Goal: Submit feedback/report problem: Leave review/rating

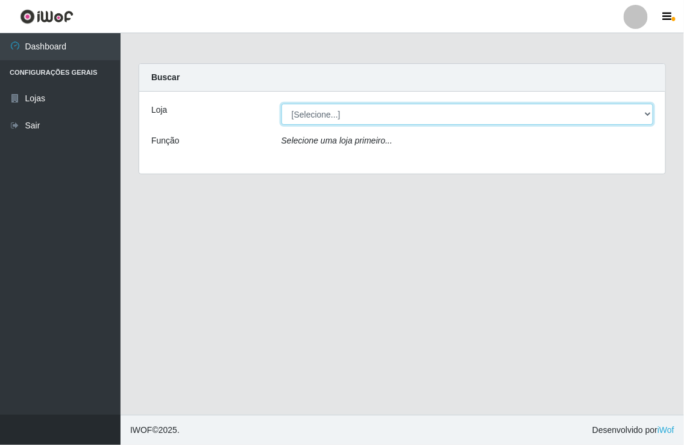
drag, startPoint x: 456, startPoint y: 107, endPoint x: 453, endPoint y: 115, distance: 8.4
click at [456, 107] on select "[Selecione...] Nordestão - [GEOGRAPHIC_DATA]" at bounding box center [467, 114] width 372 height 21
select select "454"
click at [281, 104] on select "[Selecione...] Nordestão - [GEOGRAPHIC_DATA]" at bounding box center [467, 114] width 372 height 21
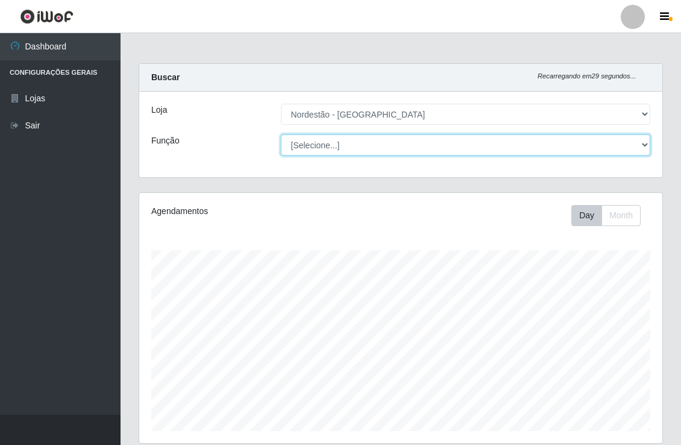
click at [363, 143] on select "[Selecione...] Embalador Embalador + Embalador ++" at bounding box center [466, 144] width 370 height 21
select select "1"
click at [281, 134] on select "[Selecione...] Embalador Embalador + Embalador ++" at bounding box center [466, 144] width 370 height 21
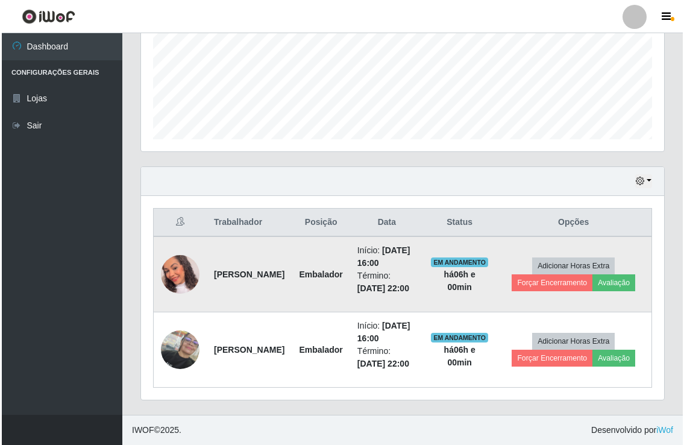
scroll to position [342, 0]
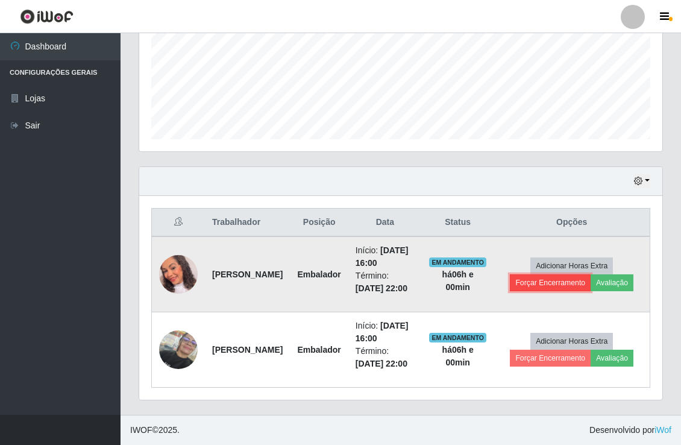
click at [524, 274] on button "Forçar Encerramento" at bounding box center [550, 282] width 81 height 17
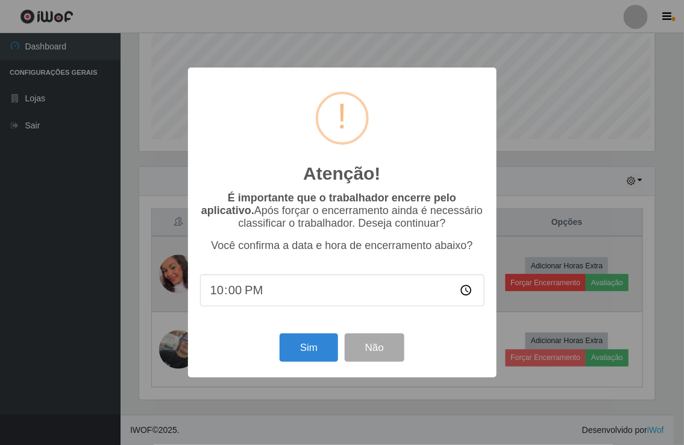
scroll to position [250, 515]
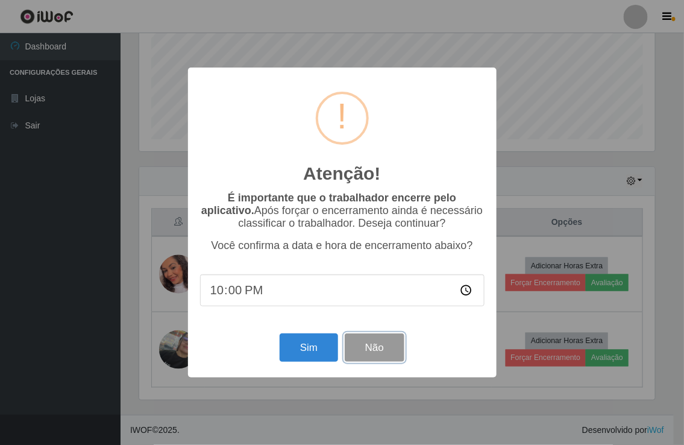
click at [380, 342] on button "Não" at bounding box center [375, 347] width 60 height 28
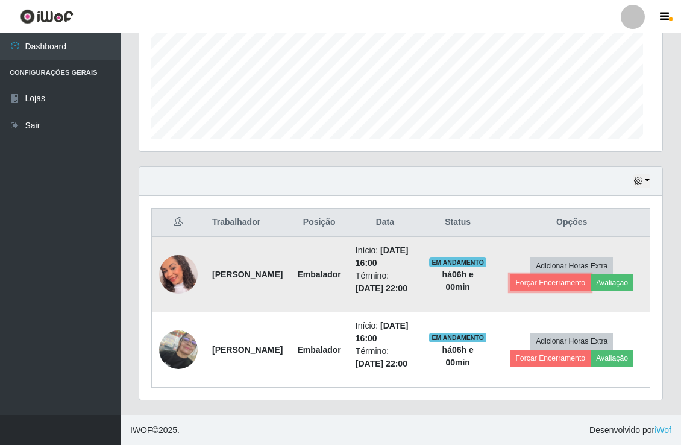
scroll to position [250, 523]
click at [613, 274] on button "Avaliação" at bounding box center [612, 282] width 43 height 17
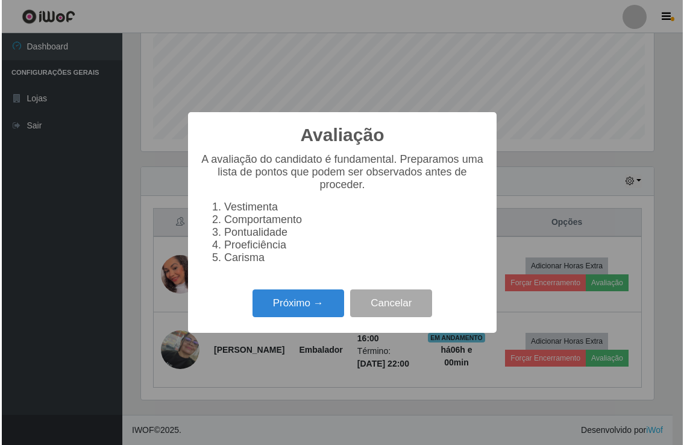
scroll to position [250, 515]
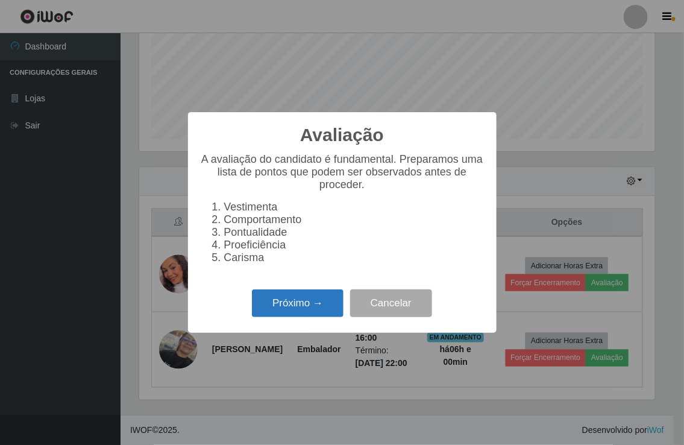
click at [307, 314] on button "Próximo →" at bounding box center [298, 303] width 92 height 28
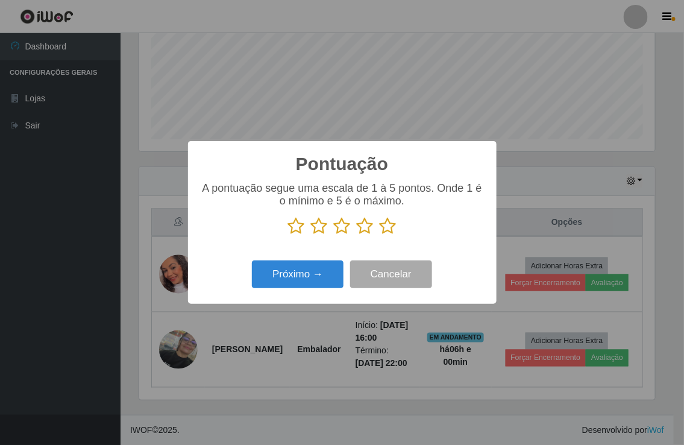
drag, startPoint x: 388, startPoint y: 227, endPoint x: 345, endPoint y: 250, distance: 48.5
click at [388, 229] on icon at bounding box center [388, 226] width 17 height 18
click at [380, 235] on input "radio" at bounding box center [380, 235] width 0 height 0
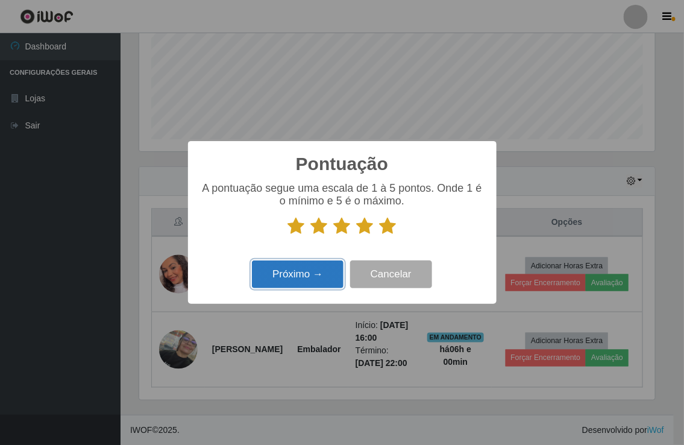
click at [298, 268] on button "Próximo →" at bounding box center [298, 274] width 92 height 28
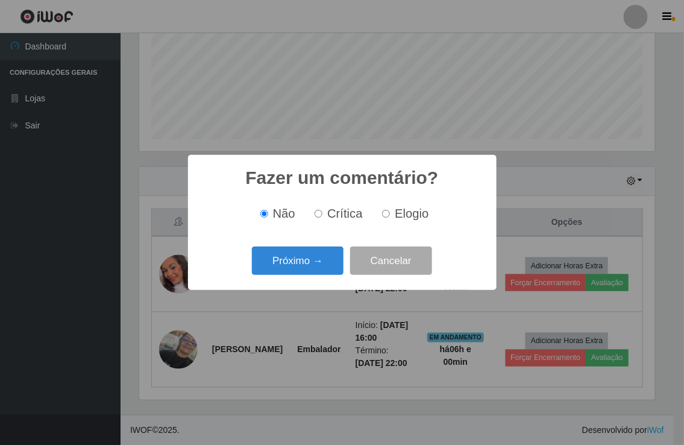
drag, startPoint x: 397, startPoint y: 212, endPoint x: 347, endPoint y: 224, distance: 51.0
click at [396, 212] on span "Elogio" at bounding box center [412, 213] width 34 height 13
click at [390, 213] on label "Elogio" at bounding box center [402, 214] width 51 height 14
click at [390, 213] on input "Elogio" at bounding box center [386, 214] width 8 height 8
radio input "true"
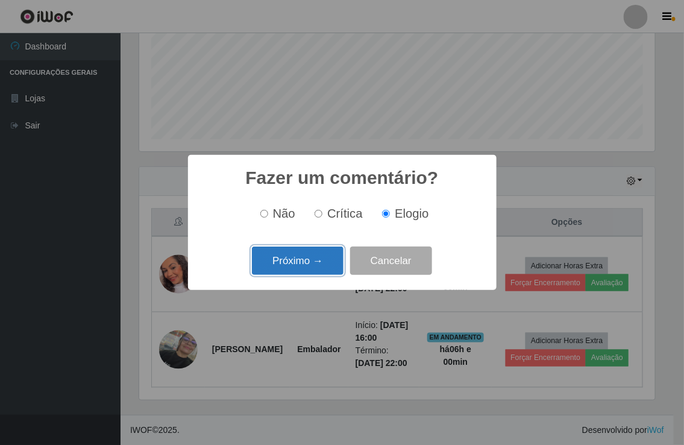
click at [330, 265] on button "Próximo →" at bounding box center [298, 260] width 92 height 28
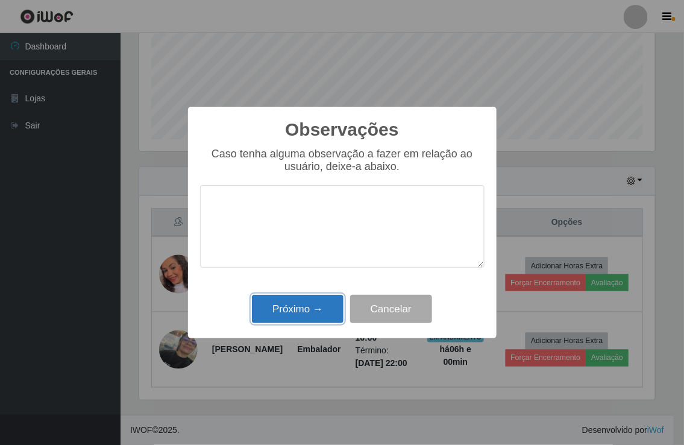
click at [317, 315] on button "Próximo →" at bounding box center [298, 309] width 92 height 28
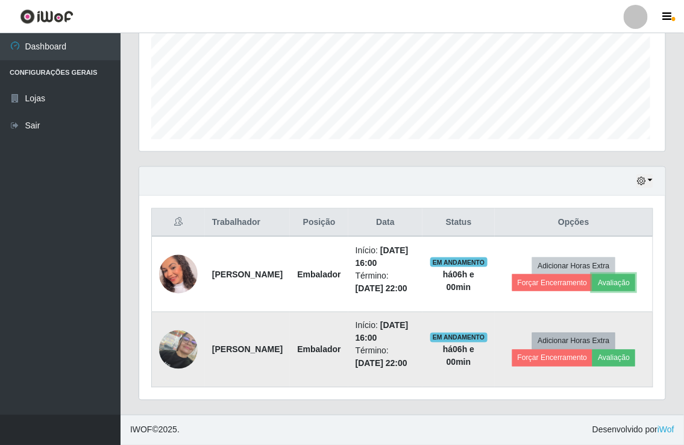
scroll to position [250, 523]
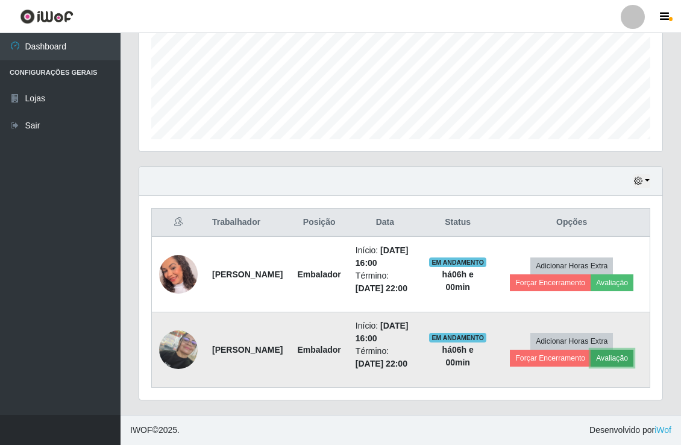
click at [617, 350] on button "Avaliação" at bounding box center [612, 358] width 43 height 17
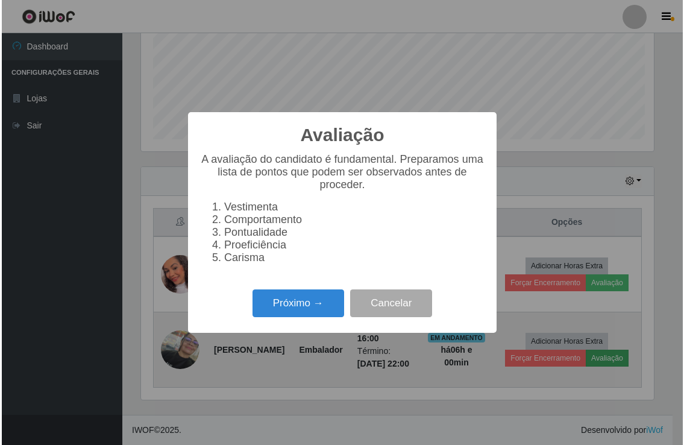
scroll to position [250, 515]
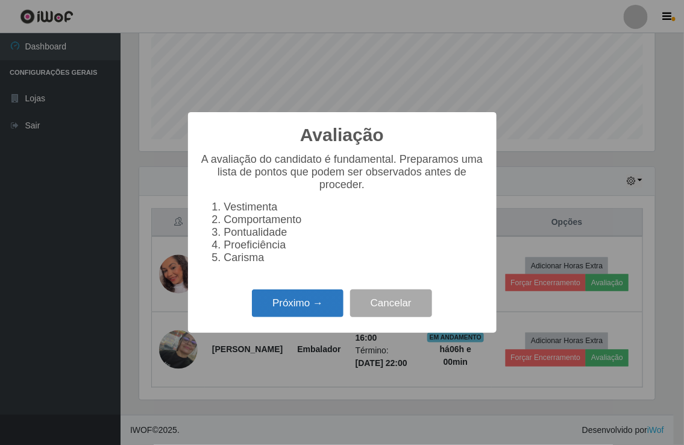
click at [309, 309] on button "Próximo →" at bounding box center [298, 303] width 92 height 28
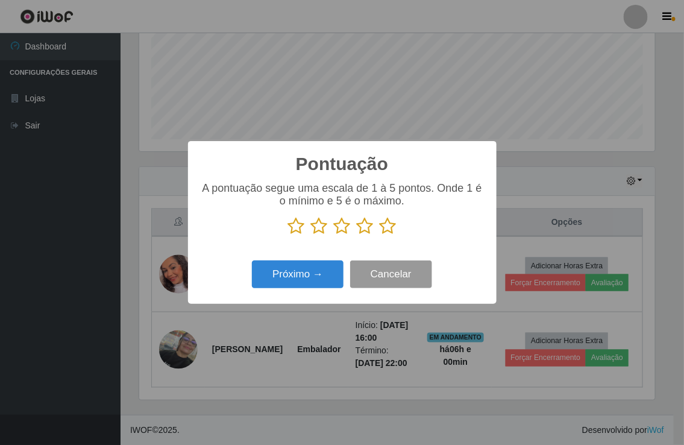
scroll to position [602435, 602169]
click at [389, 224] on icon at bounding box center [388, 226] width 17 height 18
click at [380, 235] on input "radio" at bounding box center [380, 235] width 0 height 0
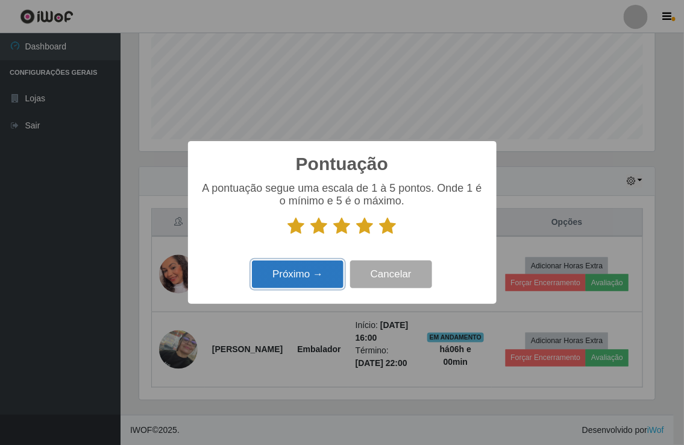
drag, startPoint x: 321, startPoint y: 274, endPoint x: 324, endPoint y: 280, distance: 6.7
click at [324, 280] on button "Próximo →" at bounding box center [298, 274] width 92 height 28
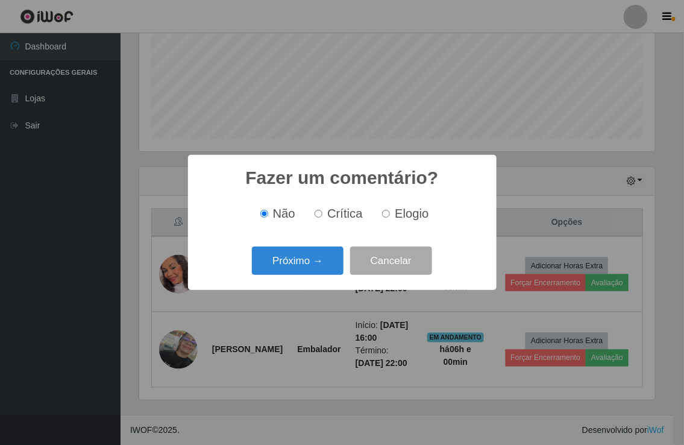
click at [385, 216] on input "Elogio" at bounding box center [386, 214] width 8 height 8
radio input "true"
click at [333, 269] on button "Próximo →" at bounding box center [298, 260] width 92 height 28
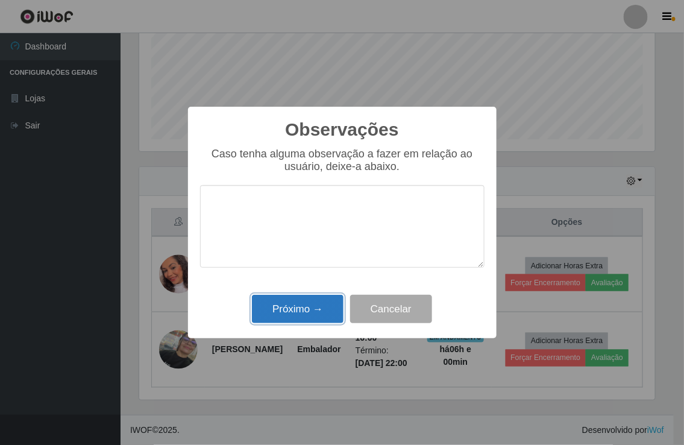
click at [312, 309] on button "Próximo →" at bounding box center [298, 309] width 92 height 28
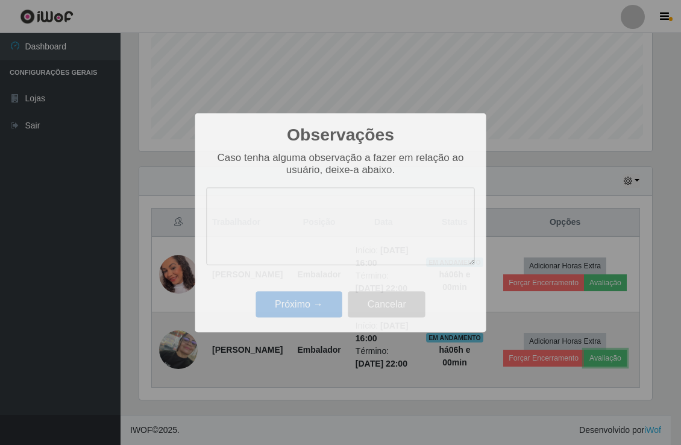
scroll to position [250, 523]
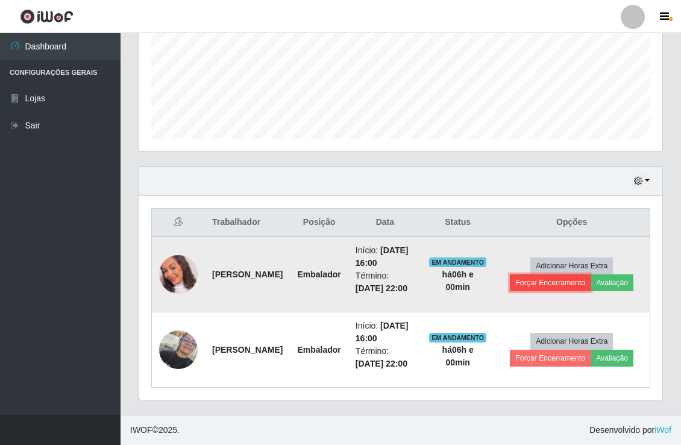
click at [553, 274] on button "Forçar Encerramento" at bounding box center [550, 282] width 81 height 17
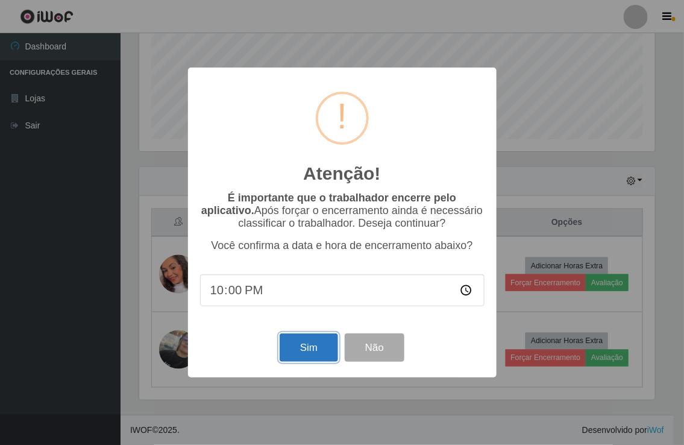
drag, startPoint x: 318, startPoint y: 346, endPoint x: 322, endPoint y: 353, distance: 7.9
click at [318, 347] on button "Sim" at bounding box center [309, 347] width 58 height 28
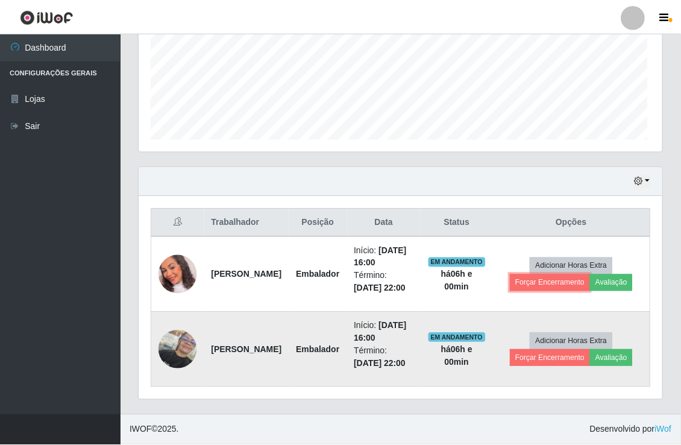
scroll to position [250, 523]
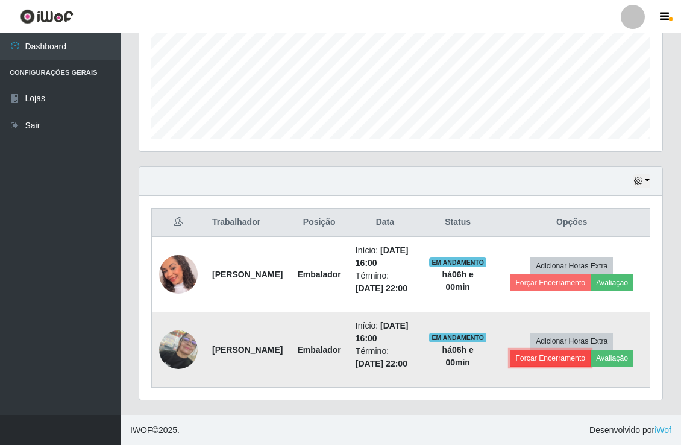
click at [546, 350] on button "Forçar Encerramento" at bounding box center [550, 358] width 81 height 17
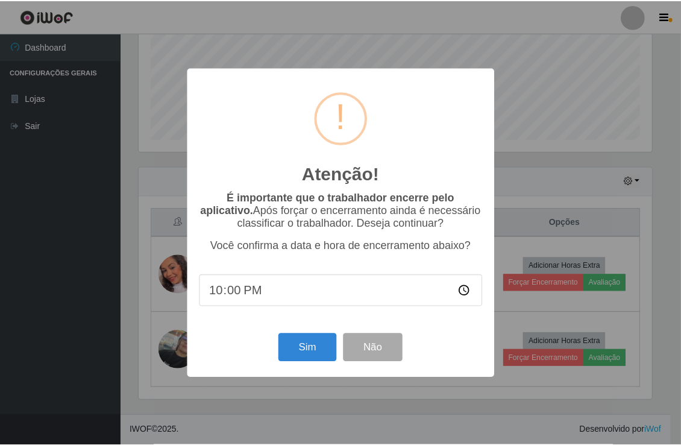
scroll to position [140, 0]
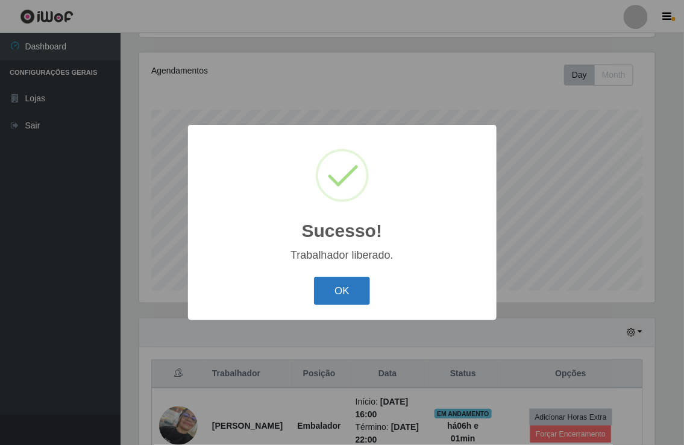
click at [344, 297] on button "OK" at bounding box center [342, 291] width 56 height 28
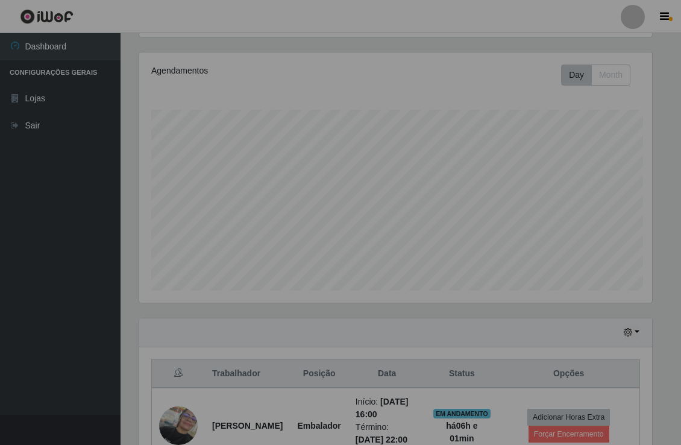
scroll to position [0, 0]
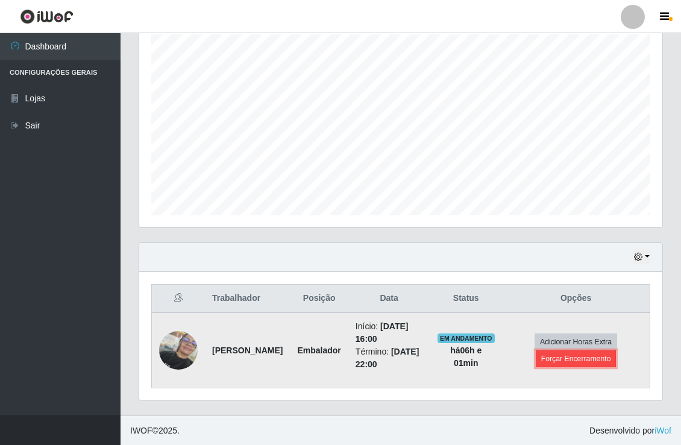
click at [561, 354] on button "Forçar Encerramento" at bounding box center [576, 358] width 81 height 17
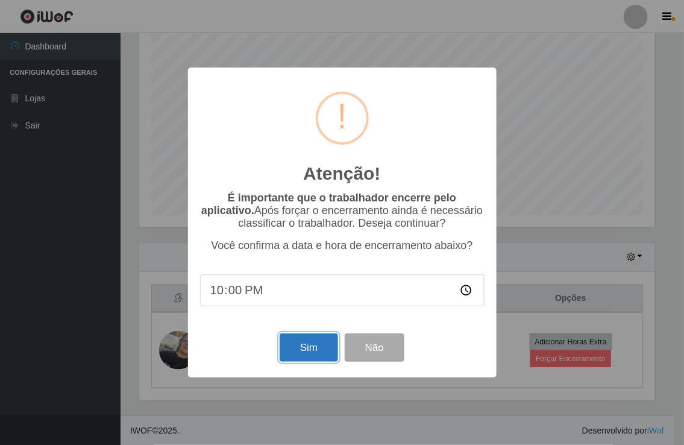
click at [304, 350] on button "Sim" at bounding box center [309, 347] width 58 height 28
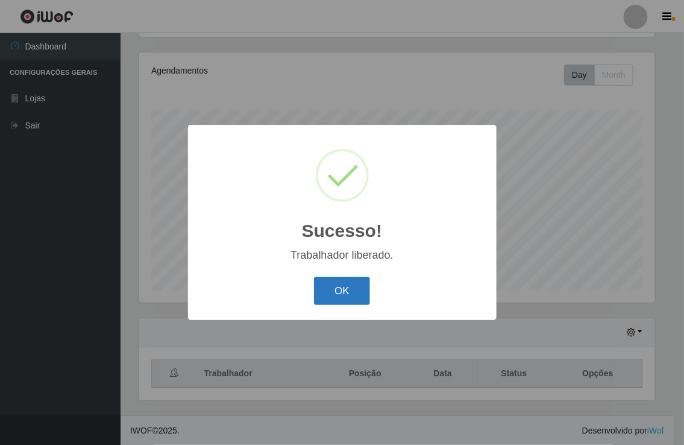
click at [347, 290] on button "OK" at bounding box center [342, 291] width 56 height 28
